Goal: Entertainment & Leisure: Browse casually

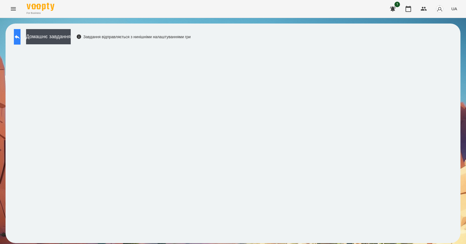
click at [21, 38] on button at bounding box center [17, 37] width 7 height 16
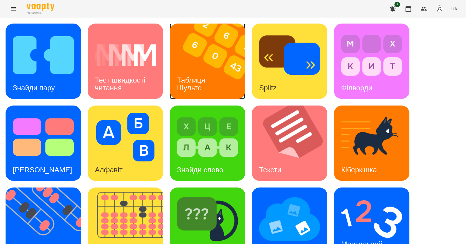
click at [183, 74] on div "Таблиця Шульте" at bounding box center [192, 84] width 45 height 30
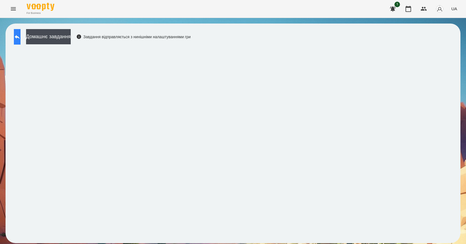
click at [21, 36] on icon at bounding box center [17, 37] width 7 height 7
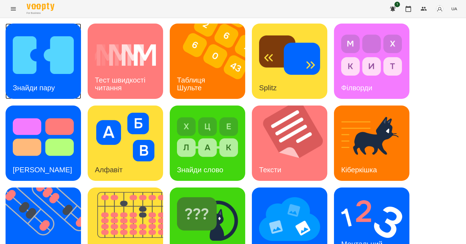
click at [42, 74] on img at bounding box center [43, 55] width 61 height 49
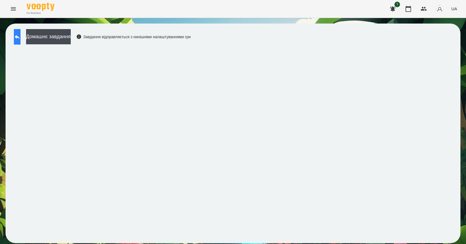
click at [17, 35] on button at bounding box center [17, 37] width 7 height 16
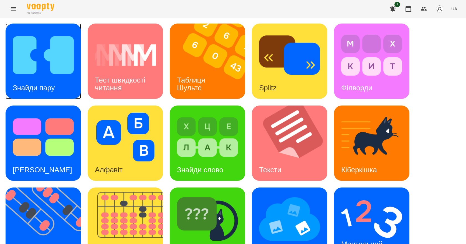
click at [19, 37] on img at bounding box center [43, 55] width 61 height 49
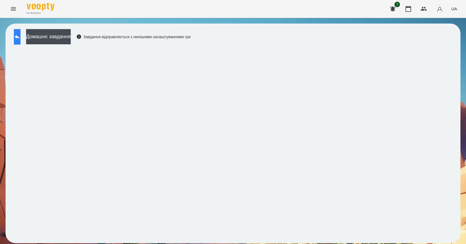
click at [17, 33] on button at bounding box center [17, 37] width 7 height 16
